Goal: Task Accomplishment & Management: Manage account settings

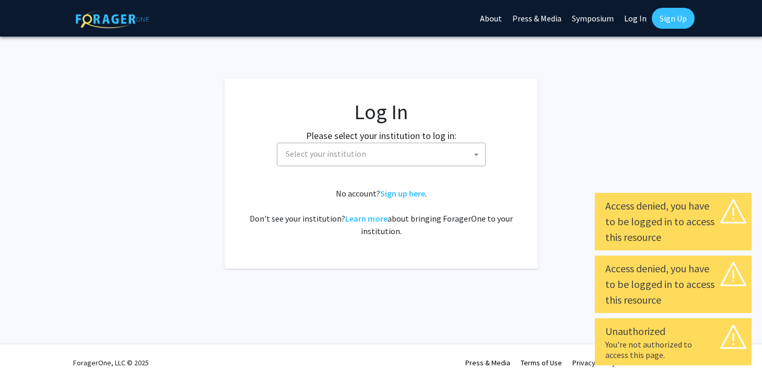
select select
click at [433, 152] on span "Select your institution" at bounding box center [383, 153] width 204 height 21
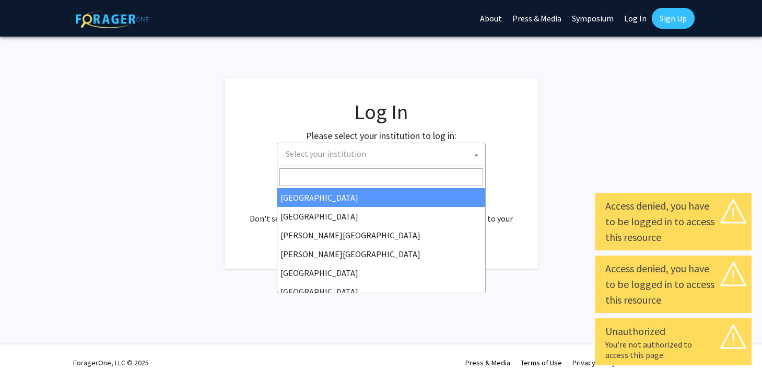
click at [409, 171] on input "Search" at bounding box center [381, 177] width 204 height 18
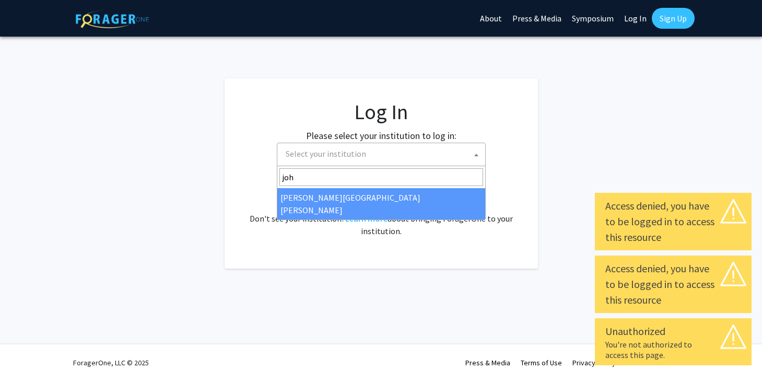
type input "joh"
select select "1"
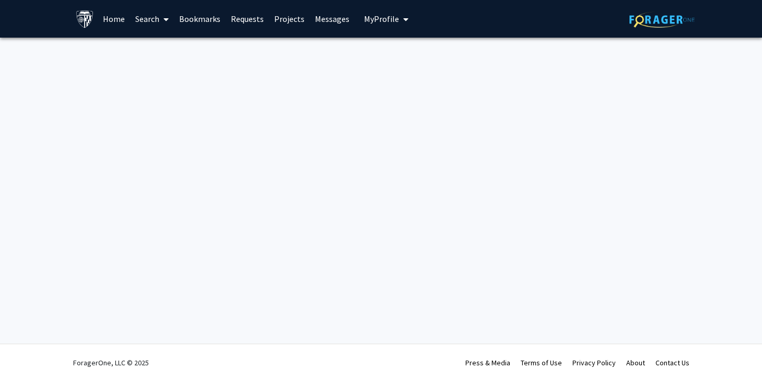
click at [387, 19] on span "My Profile" at bounding box center [381, 19] width 35 height 10
click at [399, 56] on span "View Profile" at bounding box center [428, 59] width 63 height 11
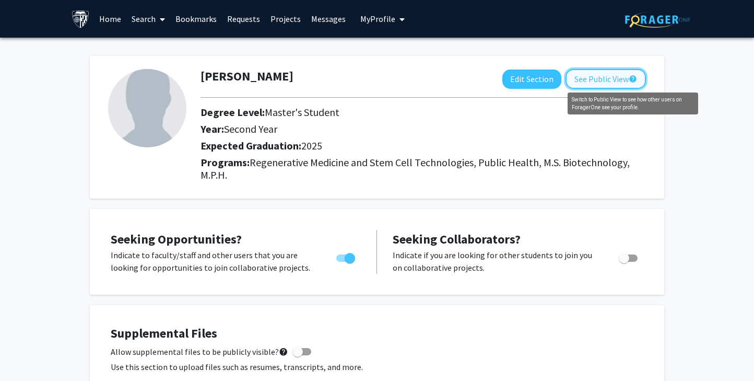
click at [634, 79] on mat-icon "help" at bounding box center [633, 79] width 8 height 13
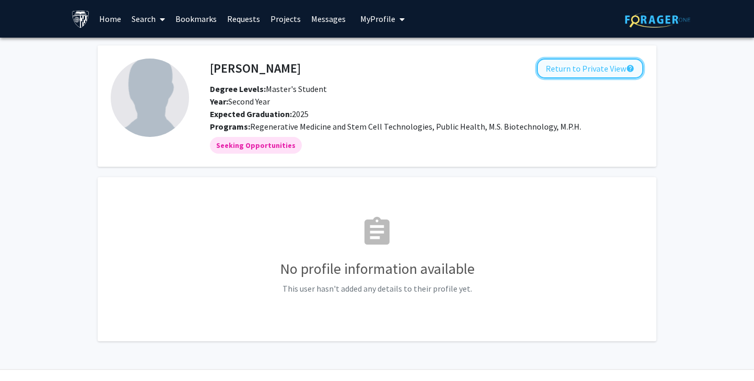
click at [575, 72] on button "Return to Private View help" at bounding box center [590, 68] width 106 height 20
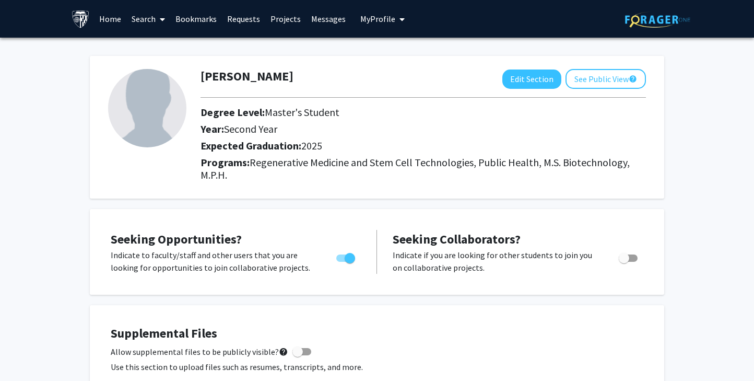
click at [91, 21] on link at bounding box center [83, 19] width 22 height 37
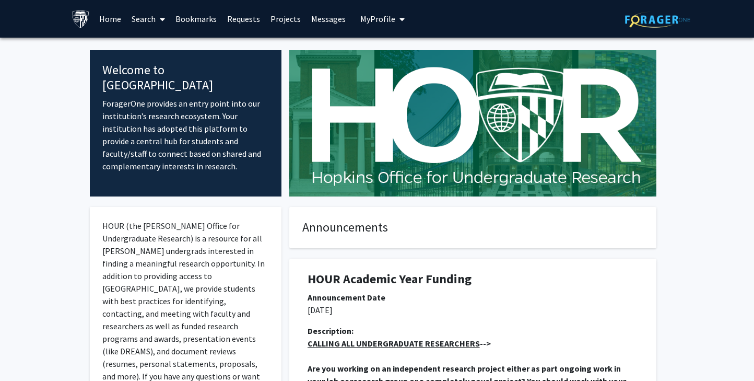
click at [405, 18] on div "Skip navigation Home Search Bookmarks Requests Projects Messages My Profile Juh…" at bounding box center [377, 19] width 626 height 38
click at [399, 18] on icon "My profile dropdown to access profile and logout" at bounding box center [401, 19] width 5 height 8
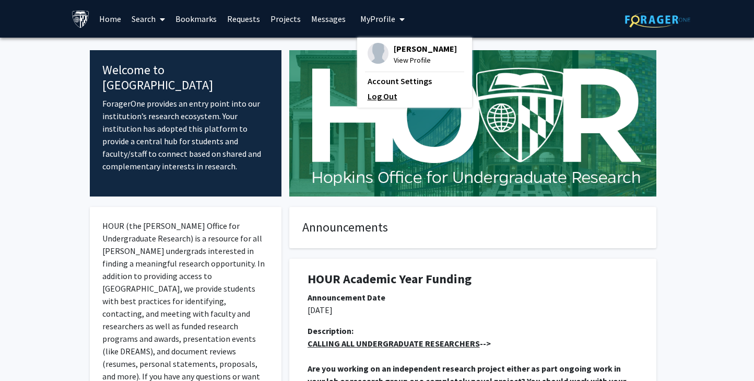
click at [380, 97] on link "Log Out" at bounding box center [415, 96] width 94 height 13
